Goal: Download file/media

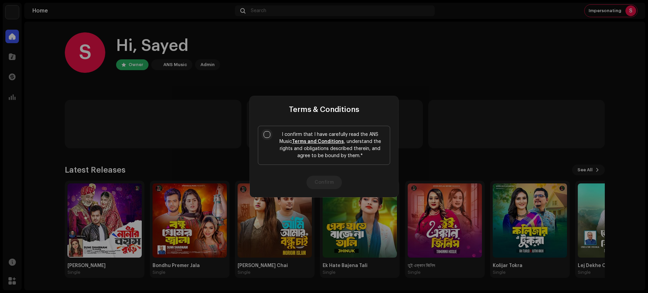
click at [267, 133] on input "I confirm that I have carefully read the ANS Music Terms and Conditions , under…" at bounding box center [267, 134] width 7 height 7
checkbox input "true"
click at [328, 180] on button "Confirm" at bounding box center [323, 183] width 35 height 14
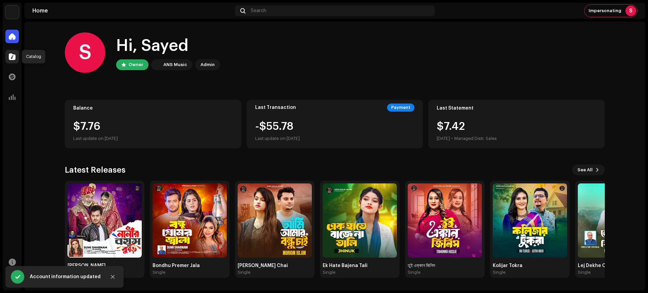
click at [12, 52] on div at bounding box center [12, 57] width 14 height 14
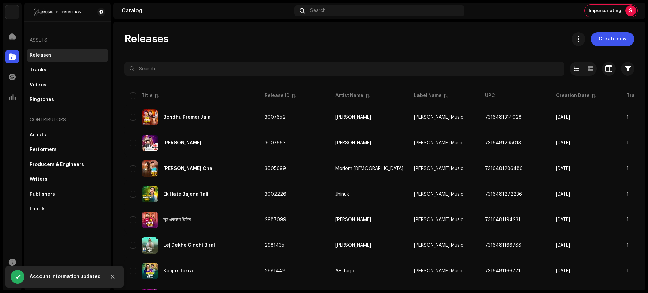
click at [477, 40] on div "Releases Create new" at bounding box center [379, 39] width 510 height 14
click at [576, 36] on span at bounding box center [579, 38] width 6 height 5
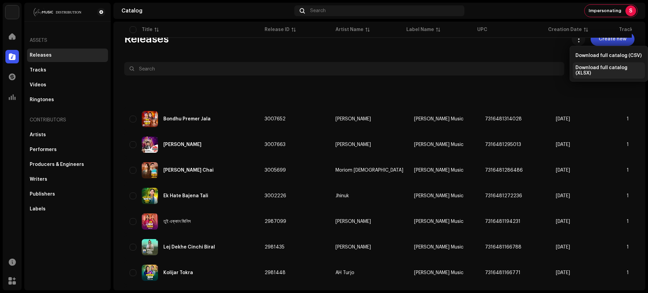
click at [603, 69] on span "Download full catalog (XLSX)" at bounding box center [609, 70] width 67 height 11
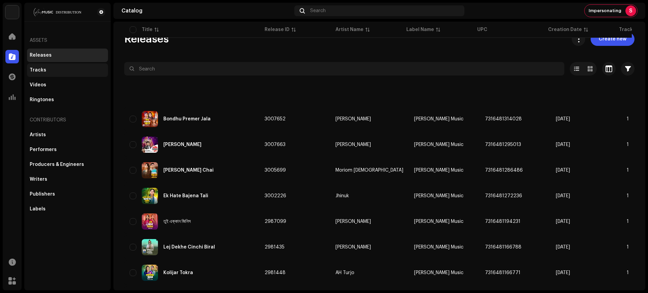
click at [39, 70] on div "Tracks" at bounding box center [38, 70] width 17 height 5
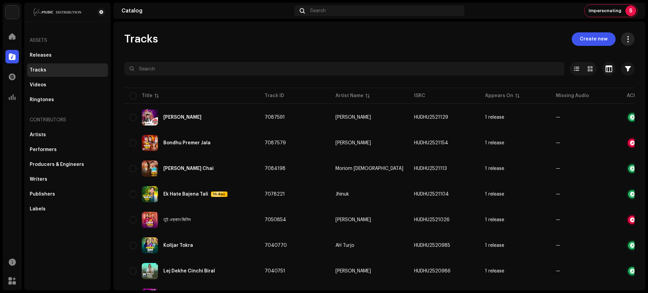
click at [625, 40] on span at bounding box center [628, 38] width 6 height 5
click at [587, 71] on span "Download full catalog (XLSX)" at bounding box center [594, 68] width 69 height 5
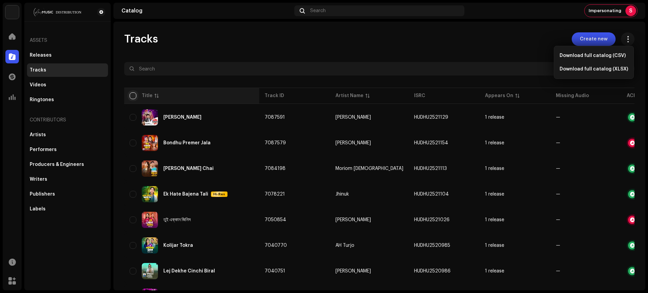
click at [136, 96] on input "checkbox" at bounding box center [133, 95] width 7 height 7
checkbox input "true"
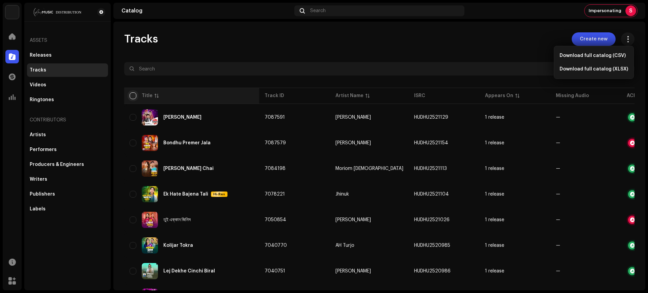
checkbox input "true"
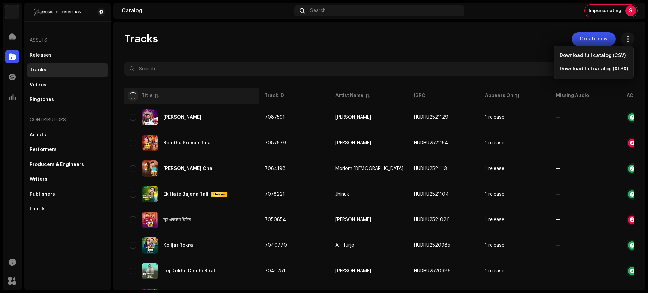
checkbox input "true"
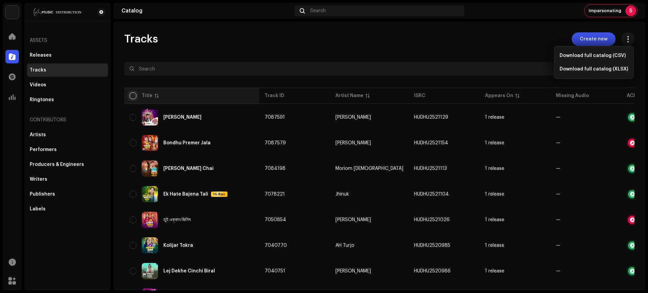
checkbox input "true"
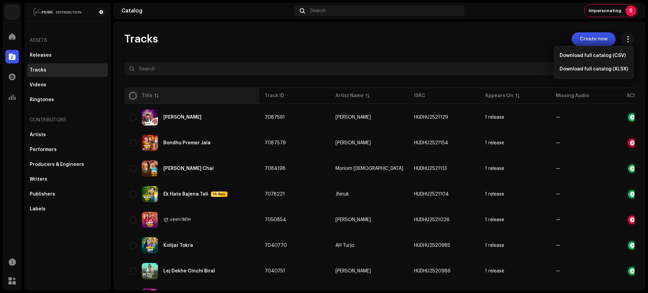
checkbox input "true"
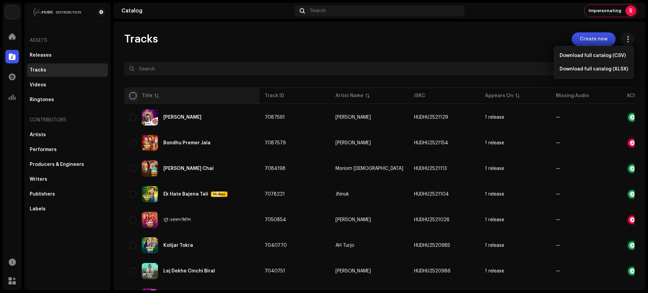
checkbox input "true"
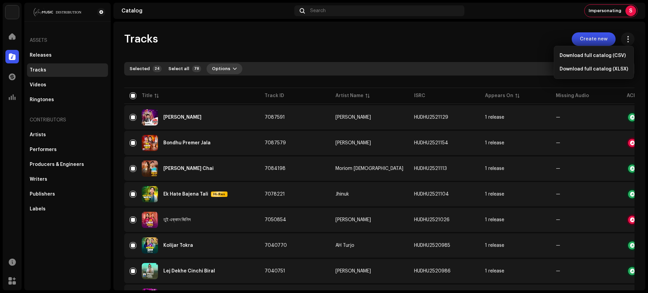
click at [223, 73] on span "Options" at bounding box center [221, 69] width 18 height 14
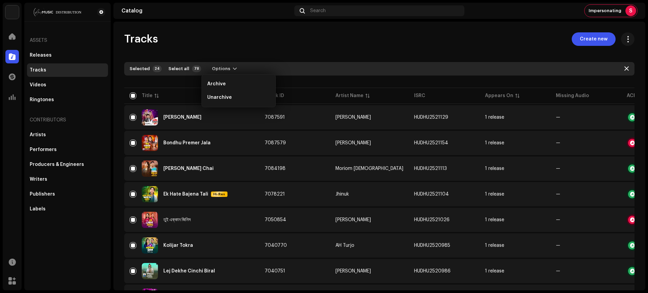
click at [257, 27] on div "Tracks Create new Selected 24 Select all 78 Options Filters Distribution status…" at bounding box center [379, 156] width 532 height 269
click at [135, 91] on th "Title" at bounding box center [191, 96] width 135 height 16
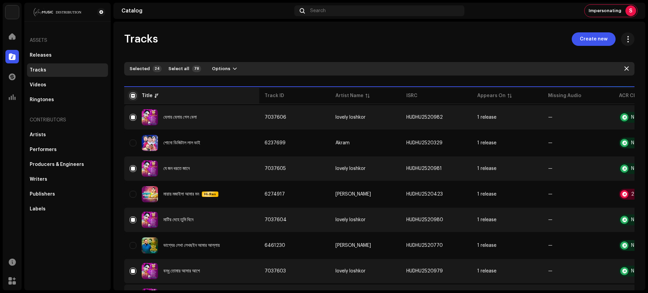
click at [130, 97] on input "checkbox" at bounding box center [133, 95] width 7 height 7
checkbox input "true"
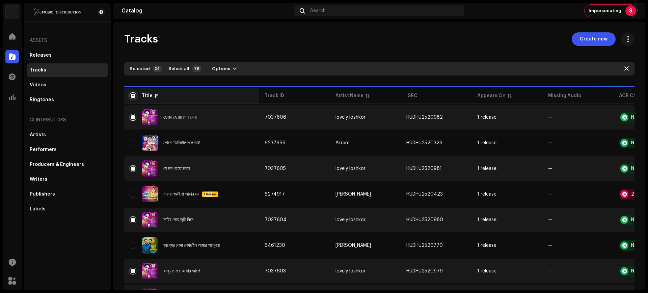
checkbox input "true"
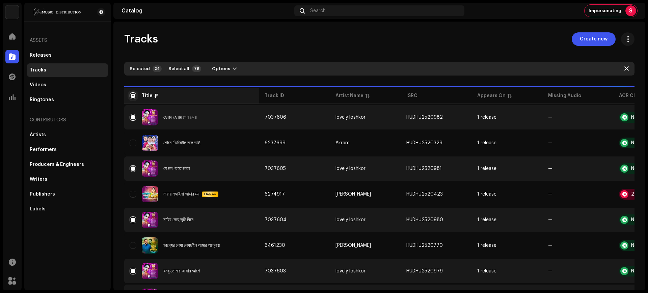
checkbox input "true"
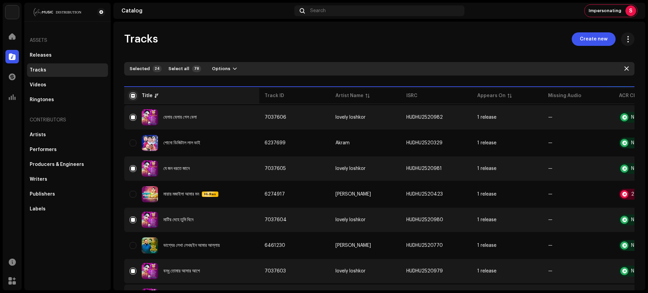
checkbox input "true"
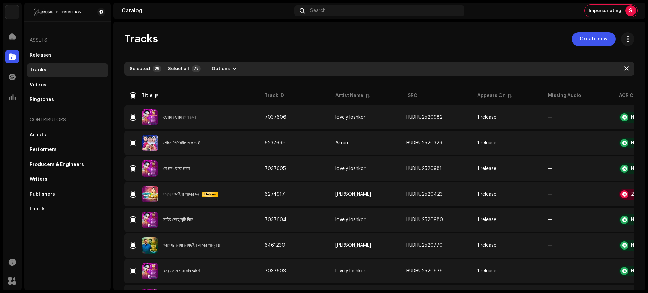
click at [58, 149] on div "Performers" at bounding box center [68, 149] width 76 height 5
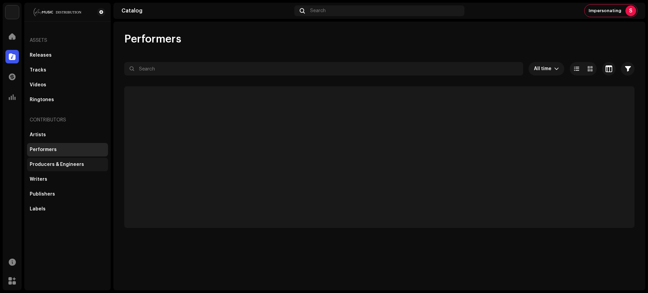
click at [57, 163] on div "Producers & Engineers" at bounding box center [57, 164] width 54 height 5
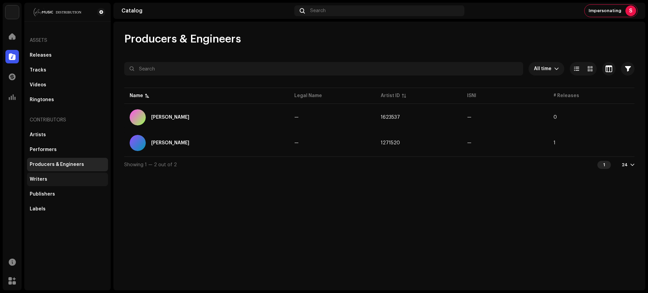
click at [53, 175] on div "Writers" at bounding box center [67, 180] width 81 height 14
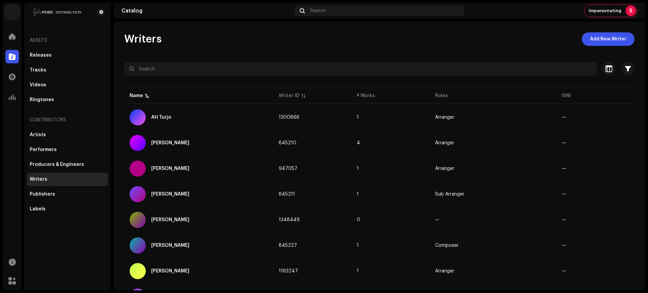
scroll to position [346, 0]
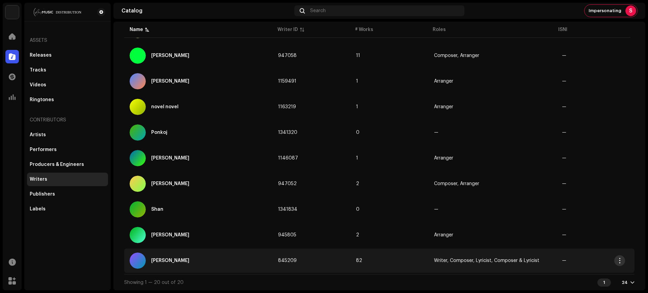
click at [618, 262] on span "button" at bounding box center [619, 260] width 5 height 5
click at [568, 232] on div "Edit" at bounding box center [588, 232] width 63 height 5
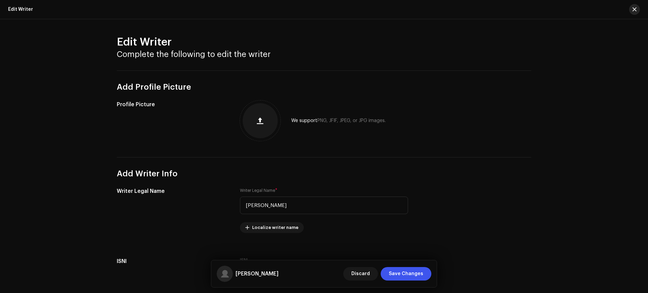
click at [637, 9] on button "button" at bounding box center [634, 9] width 11 height 11
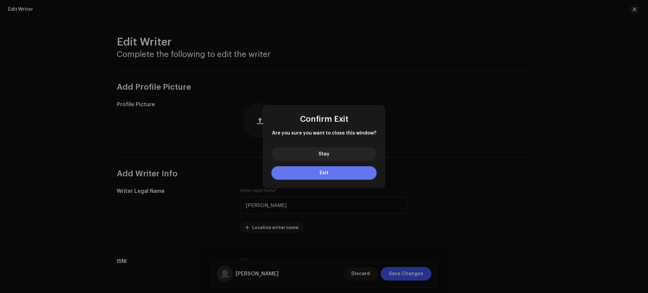
click at [326, 173] on span "Exit" at bounding box center [324, 173] width 9 height 5
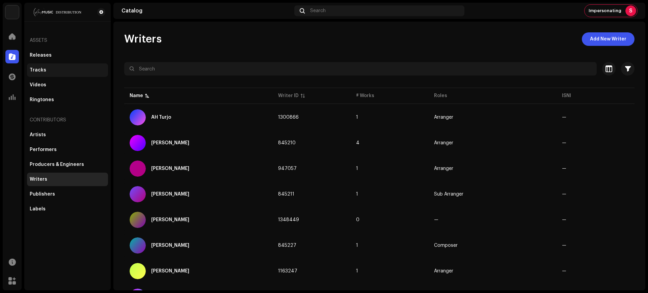
click at [49, 72] on div "Tracks" at bounding box center [68, 70] width 76 height 5
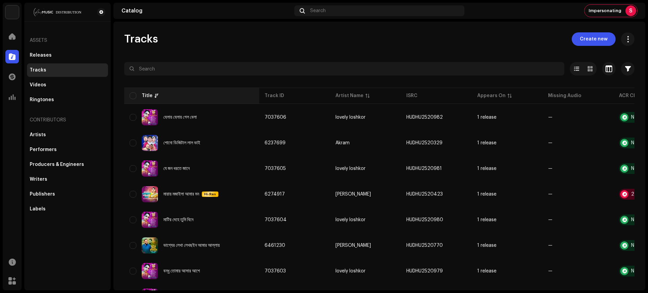
click at [137, 97] on div "Title" at bounding box center [192, 95] width 124 height 7
click at [135, 94] on input "checkbox" at bounding box center [133, 95] width 7 height 7
checkbox input "true"
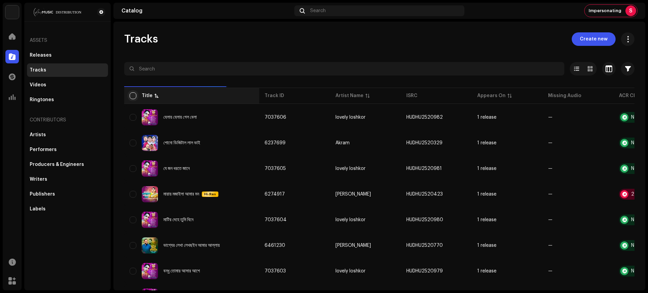
checkbox input "true"
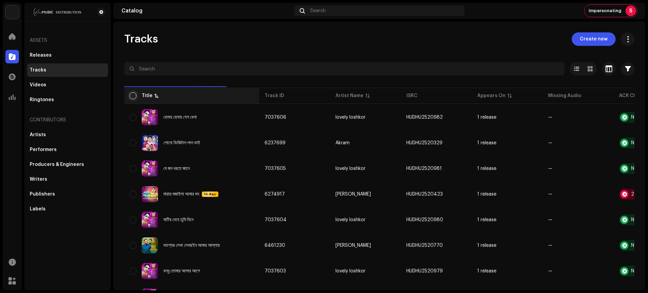
checkbox input "true"
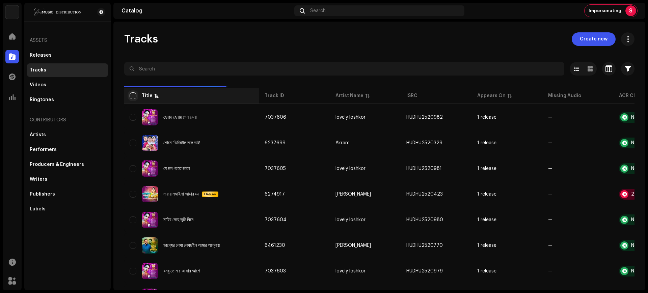
checkbox input "true"
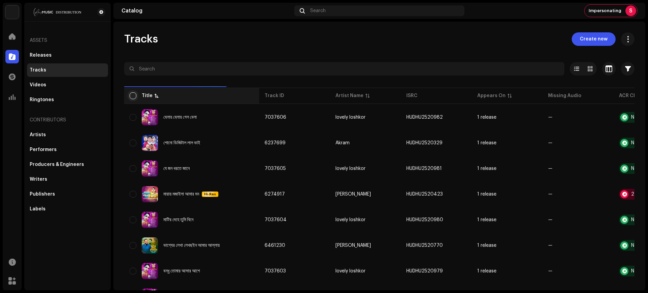
checkbox input "true"
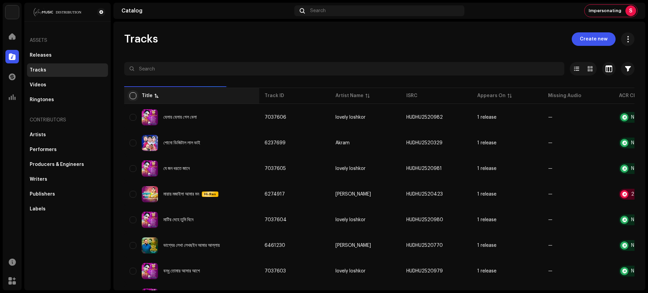
checkbox input "true"
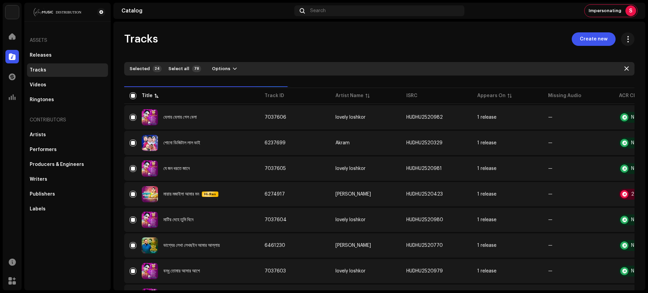
checkbox input "false"
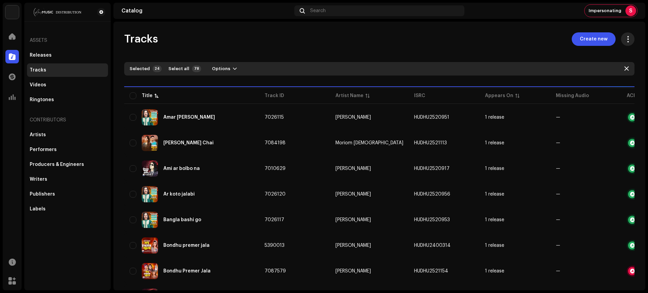
click at [625, 36] on span at bounding box center [628, 38] width 6 height 5
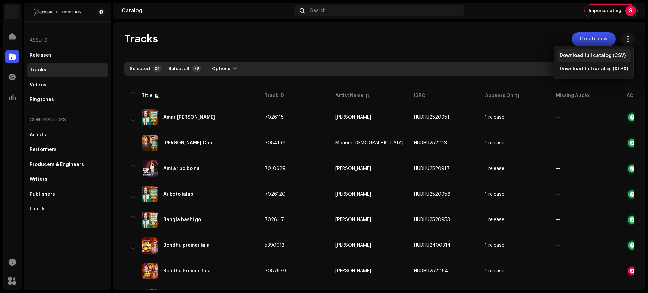
click at [599, 59] on div "Download full catalog (CSV)" at bounding box center [594, 56] width 74 height 14
click at [633, 9] on div "S" at bounding box center [630, 10] width 11 height 11
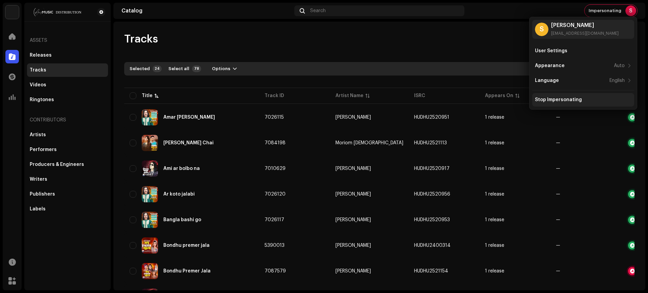
click at [573, 100] on div "Stop Impersonating" at bounding box center [558, 99] width 47 height 5
